Goal: Navigation & Orientation: Go to known website

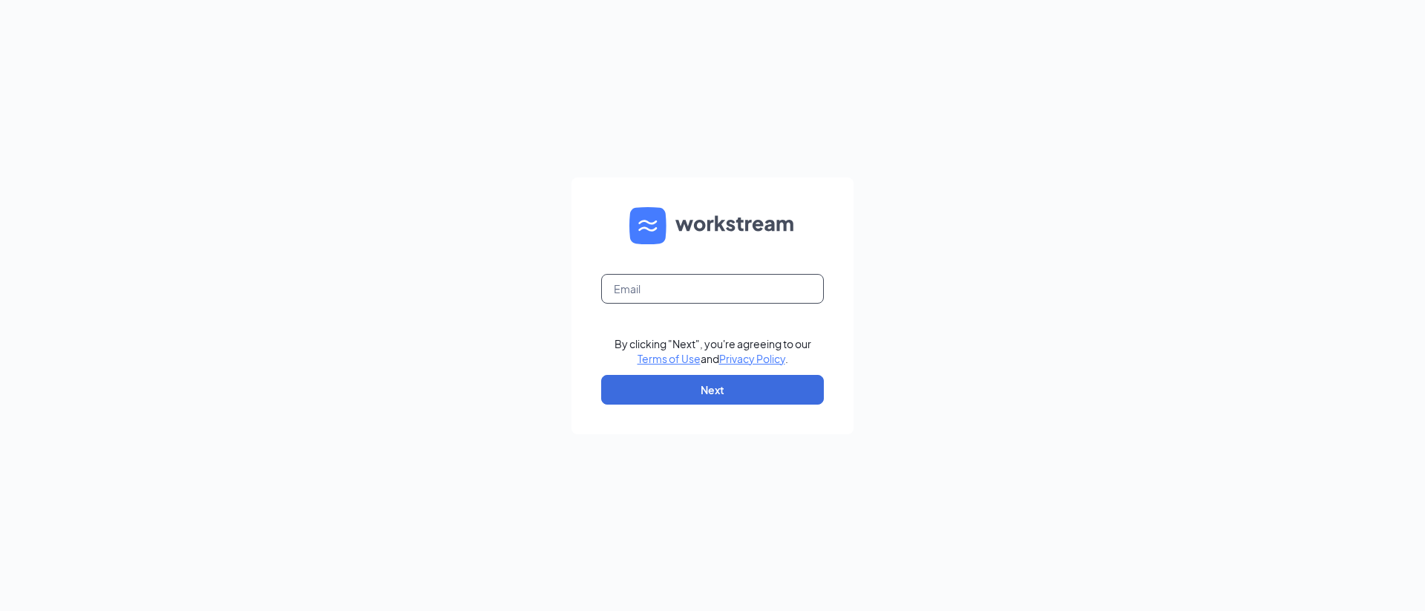
click at [730, 295] on input "text" at bounding box center [712, 289] width 223 height 30
type input "[PERSON_NAME][EMAIL_ADDRESS]"
click at [719, 401] on button "Next" at bounding box center [712, 390] width 223 height 30
